Goal: Transaction & Acquisition: Purchase product/service

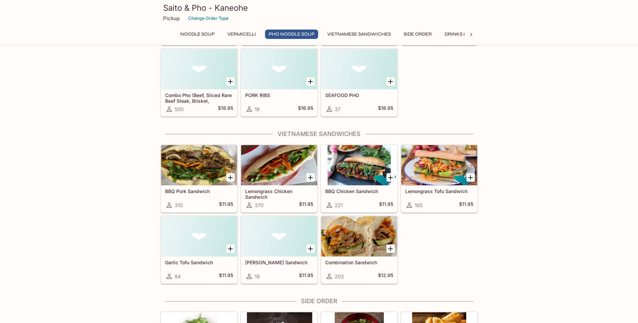
scroll to position [572, 0]
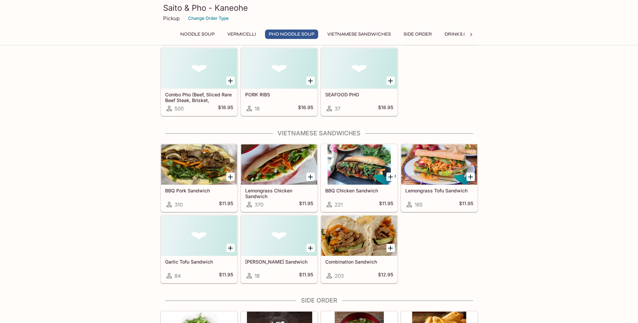
click at [192, 164] on div at bounding box center [199, 165] width 76 height 40
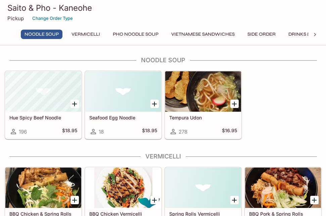
click at [201, 31] on button "Vietnamese Sandwiches" at bounding box center [203, 34] width 71 height 9
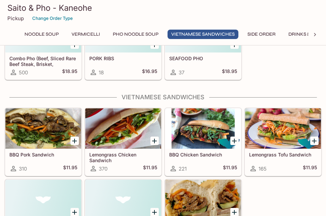
scroll to position [644, 0]
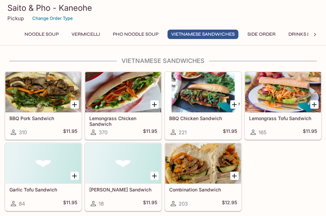
click at [204, 119] on h5 "BBQ Chicken Sandwich" at bounding box center [203, 118] width 68 height 6
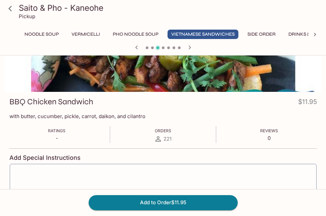
scroll to position [67, 0]
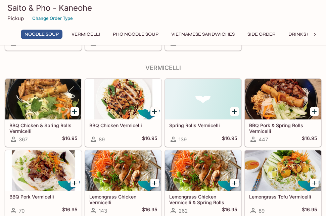
scroll to position [269, 0]
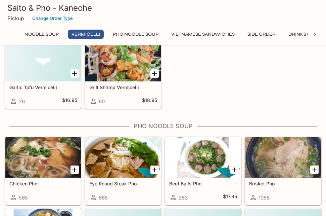
drag, startPoint x: 220, startPoint y: 43, endPoint x: 220, endPoint y: 34, distance: 9.1
click at [220, 43] on div "Saito & Pho - Kaneohe Pickup Change Order Type Noodle Soup Vermicelli Pho Noodl…" at bounding box center [163, 22] width 326 height 45
drag, startPoint x: 220, startPoint y: 34, endPoint x: 189, endPoint y: 37, distance: 31.1
click at [220, 34] on button "Vietnamese Sandwiches" at bounding box center [203, 34] width 71 height 9
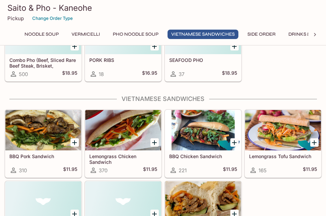
scroll to position [644, 0]
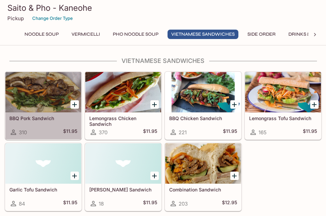
click at [46, 86] on div at bounding box center [43, 92] width 76 height 40
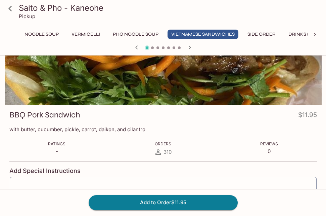
scroll to position [34, 0]
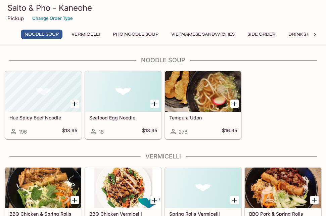
drag, startPoint x: 310, startPoint y: 34, endPoint x: 310, endPoint y: -18, distance: 52.4
click at [310, 0] on html "Saito & Pho - Kaneohe Pickup Change Order Type Noodle Soup Vermicelli Pho Noodl…" at bounding box center [163, 108] width 326 height 216
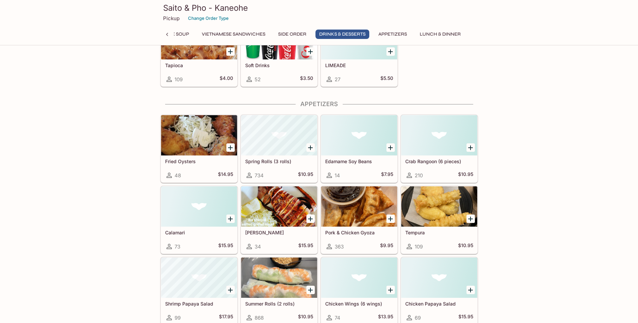
scroll to position [1024, 0]
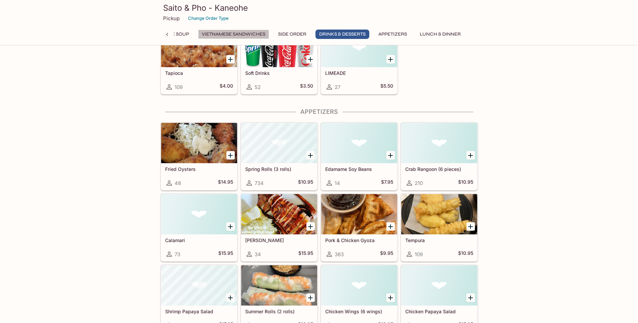
click at [228, 35] on button "Vietnamese Sandwiches" at bounding box center [233, 34] width 71 height 9
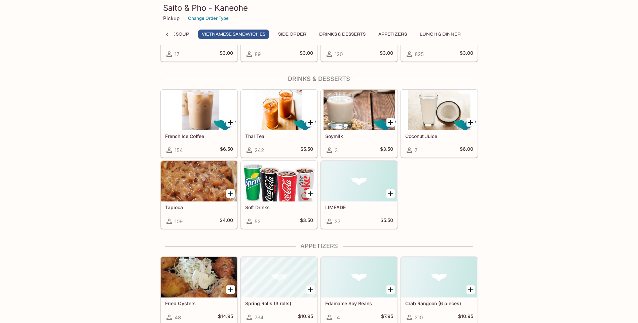
scroll to position [745, 0]
